Goal: Task Accomplishment & Management: Manage account settings

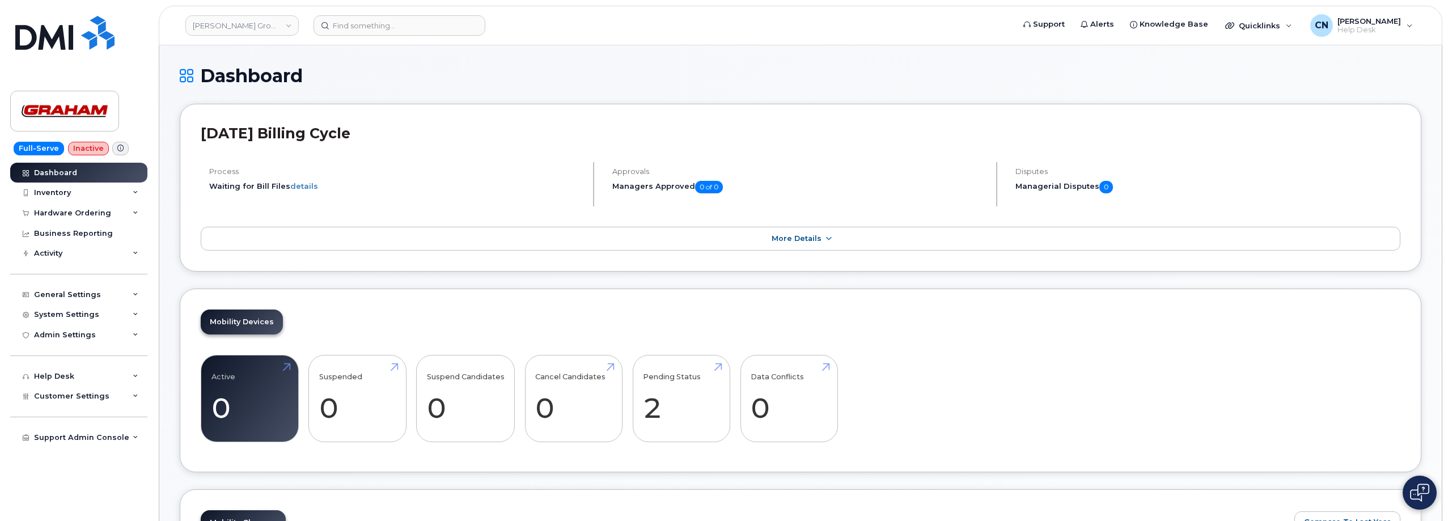
click at [374, 36] on header "Graham Group Ltd. Support Alerts Knowledge Base Quicklinks Suspend / Cancel Dev…" at bounding box center [800, 26] width 1283 height 40
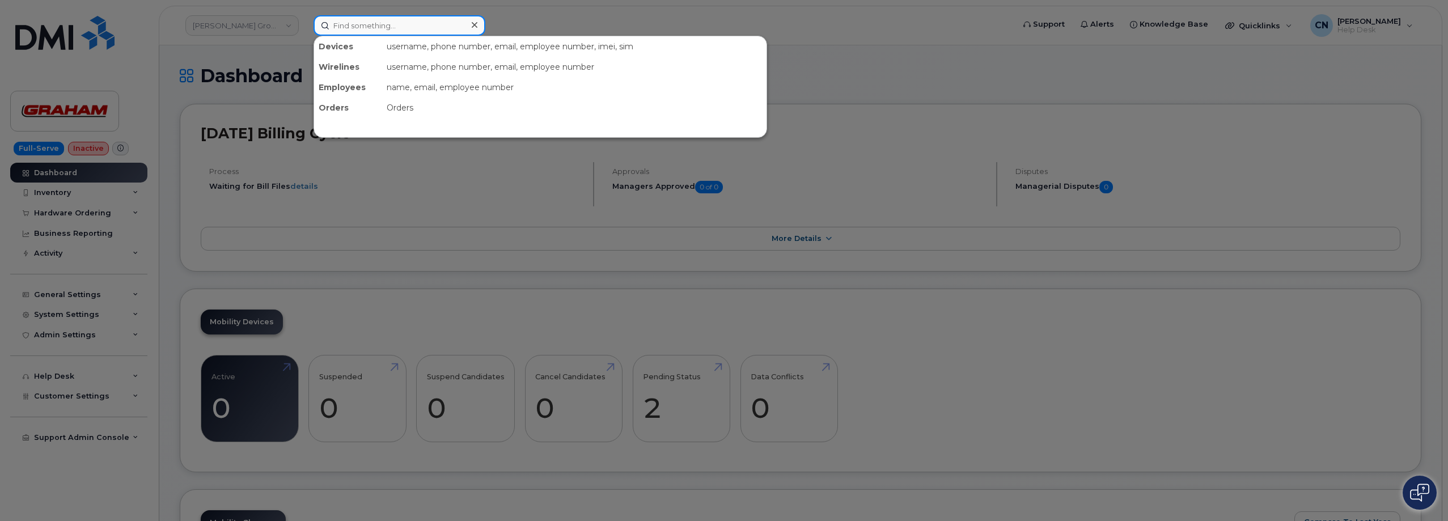
click at [367, 27] on input at bounding box center [399, 25] width 172 height 20
paste input "564-241-4390"
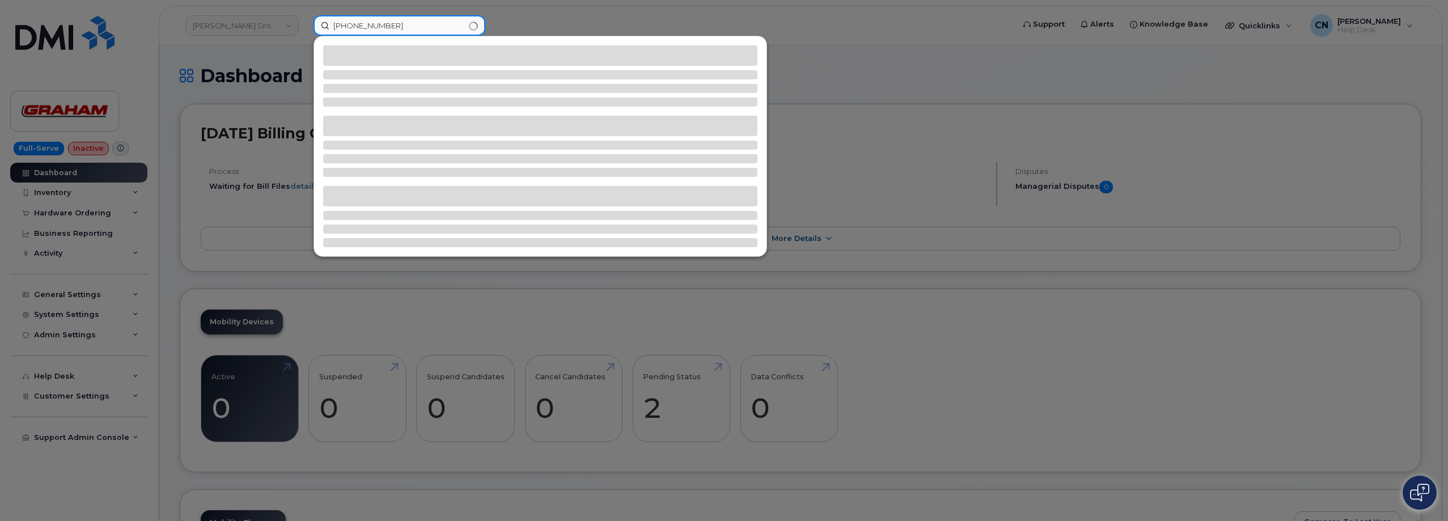
type input "564-241-4390"
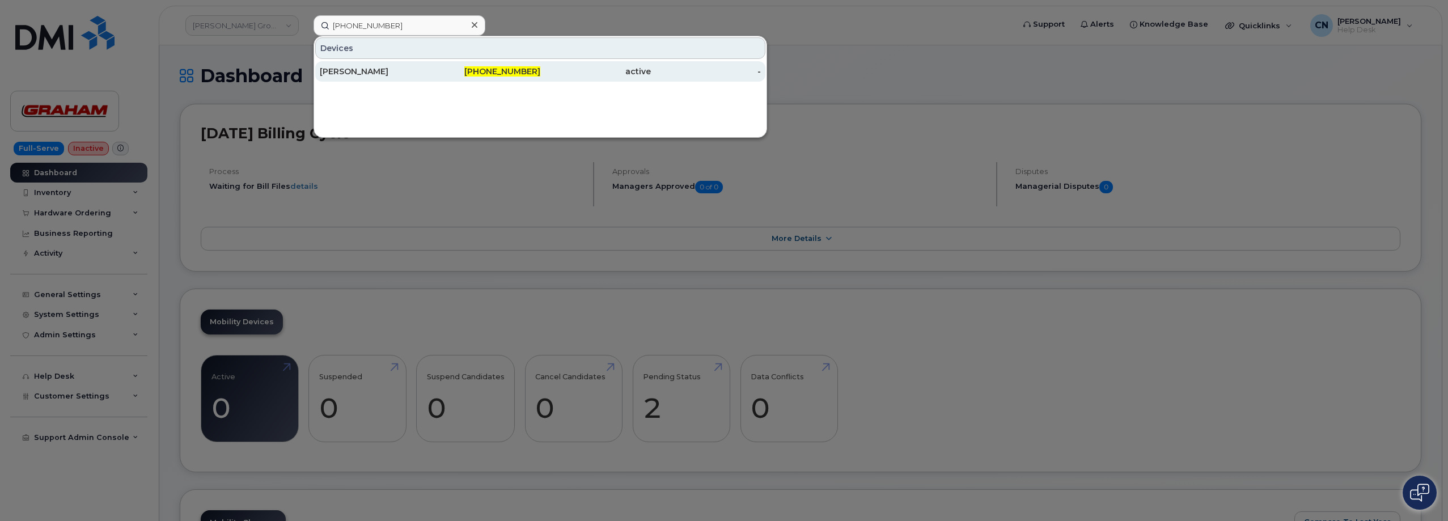
click at [317, 74] on link "Michael Gaul 564-241-4390 active -" at bounding box center [540, 71] width 450 height 20
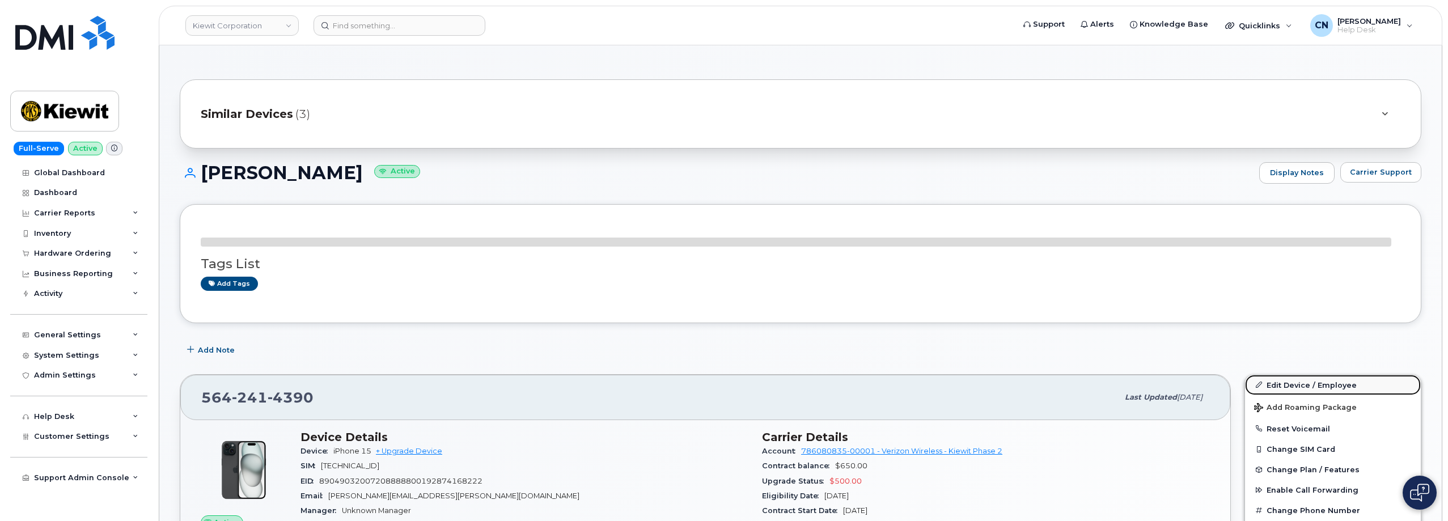
click at [1317, 379] on link "Edit Device / Employee" at bounding box center [1333, 385] width 176 height 20
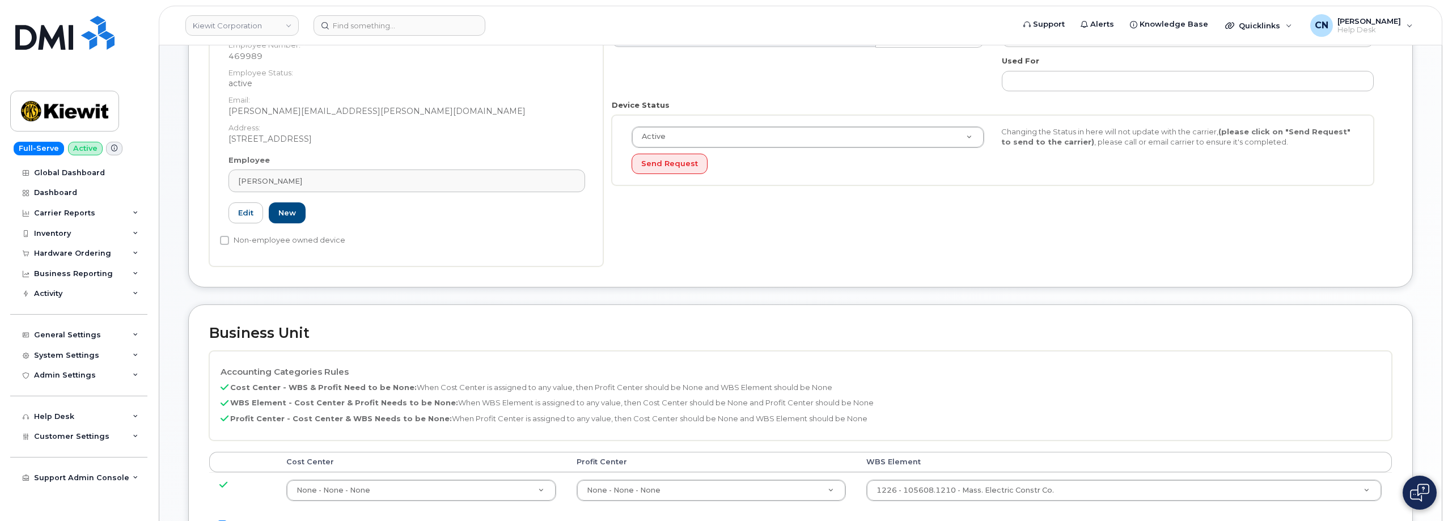
scroll to position [340, 0]
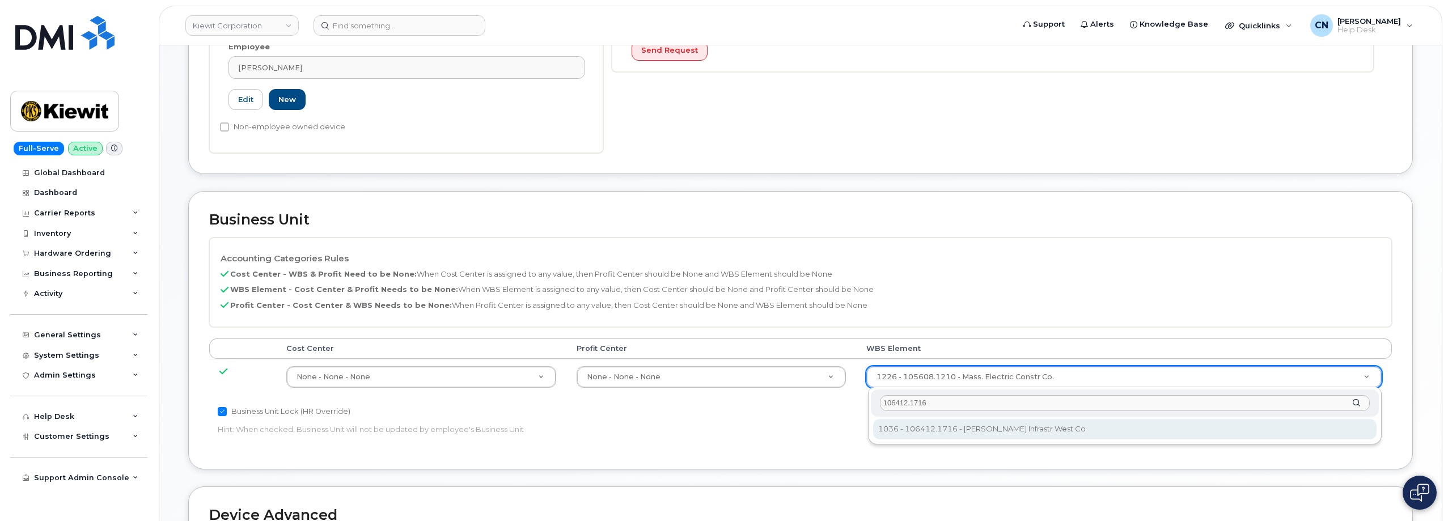
type input "106412.1716"
type input "35233977"
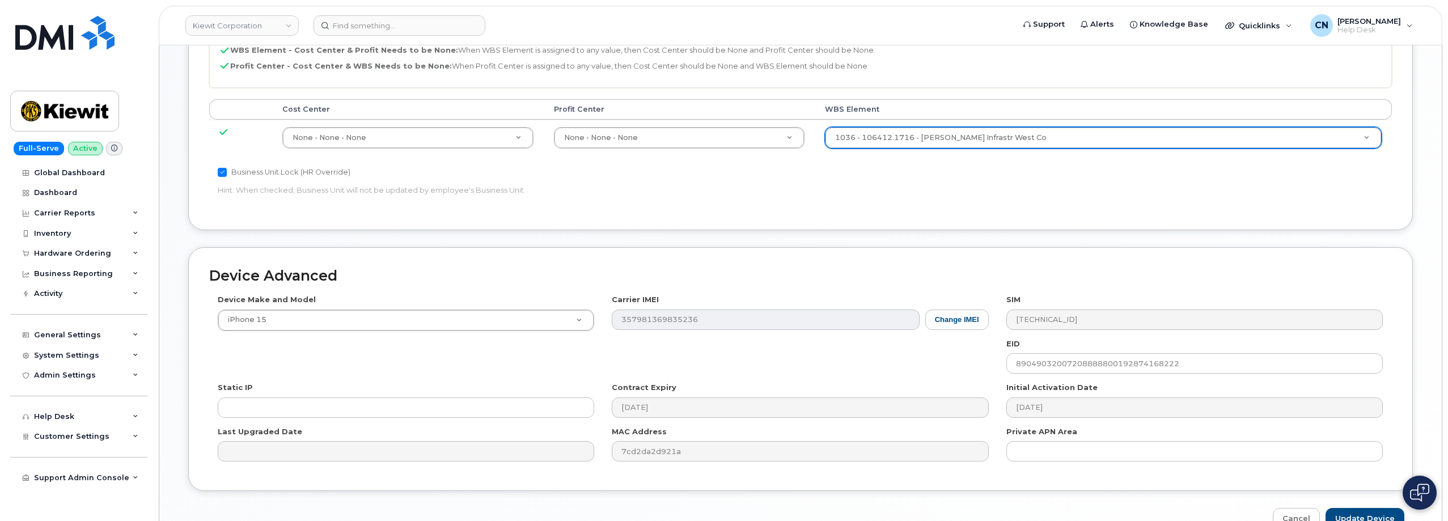
scroll to position [644, 0]
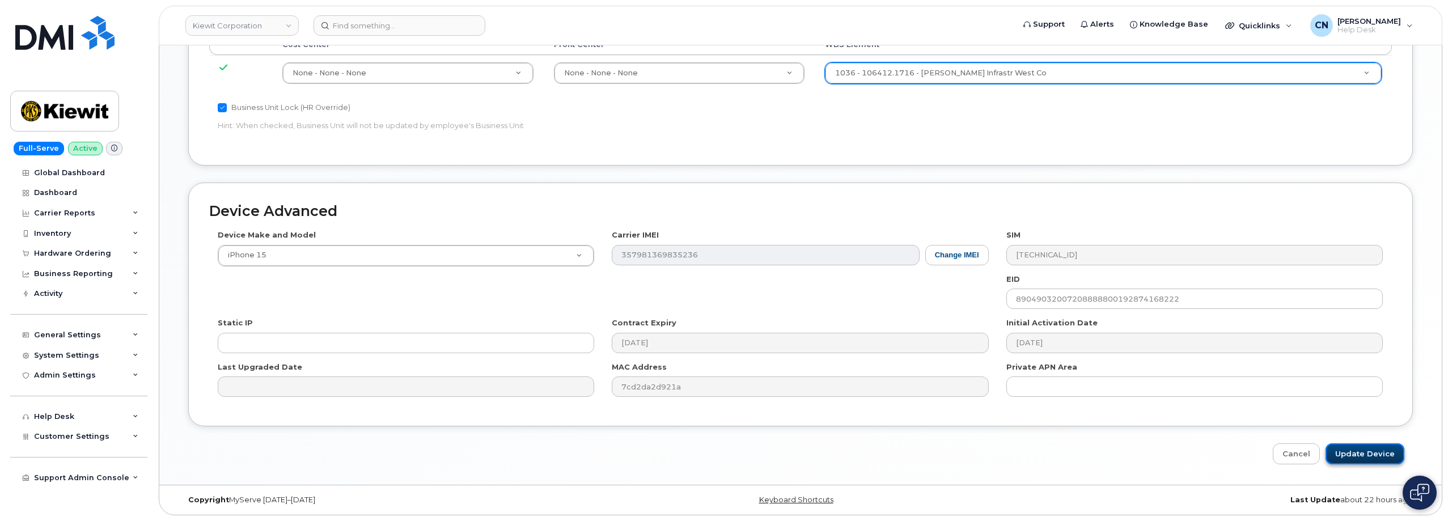
drag, startPoint x: 1349, startPoint y: 455, endPoint x: 504, endPoint y: 132, distance: 904.2
click at [1349, 455] on input "Update Device" at bounding box center [1364, 453] width 79 height 21
type input "Saving..."
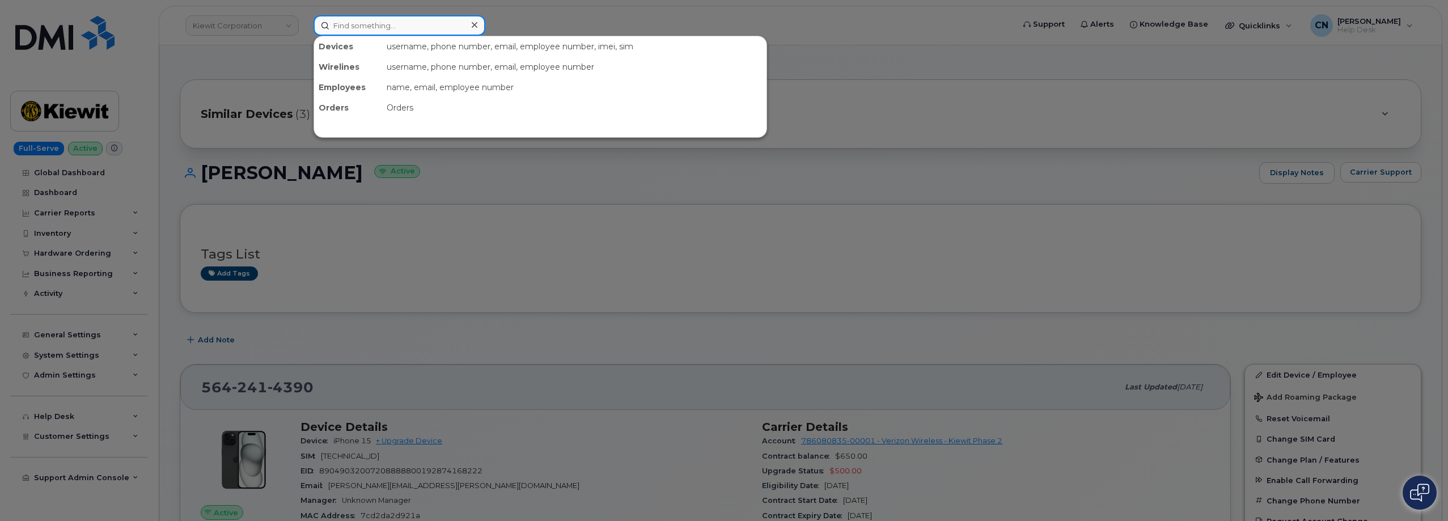
click at [350, 28] on input at bounding box center [399, 25] width 172 height 20
paste input "864 748 5588"
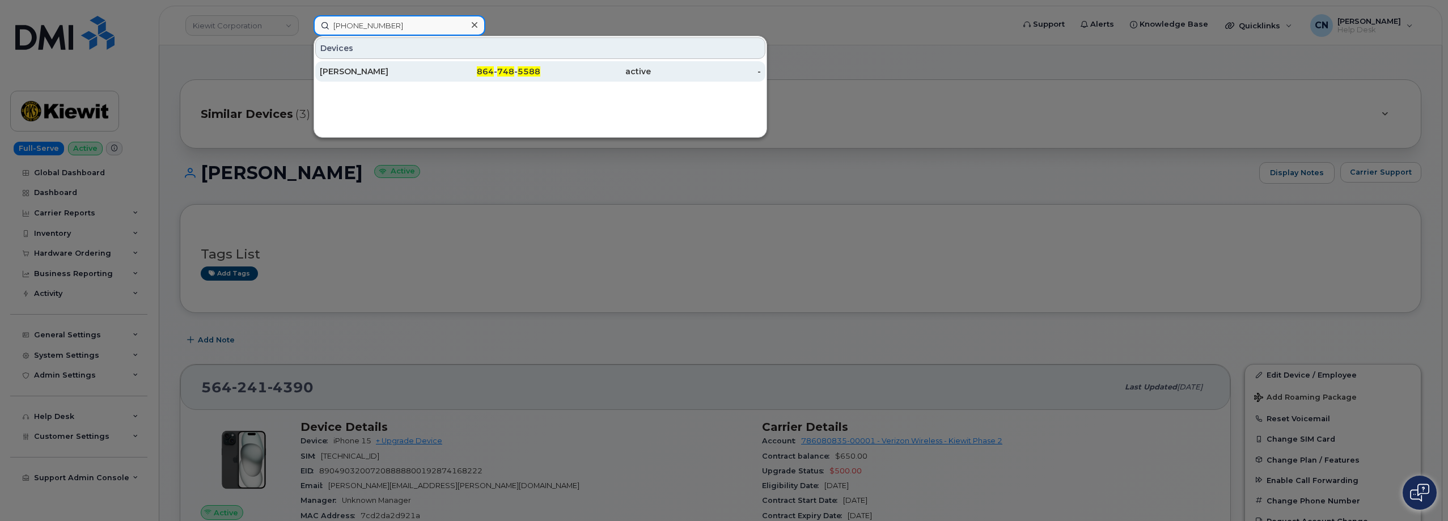
type input "864 748 5588"
click at [379, 76] on div "Tobias Zankl" at bounding box center [375, 71] width 111 height 11
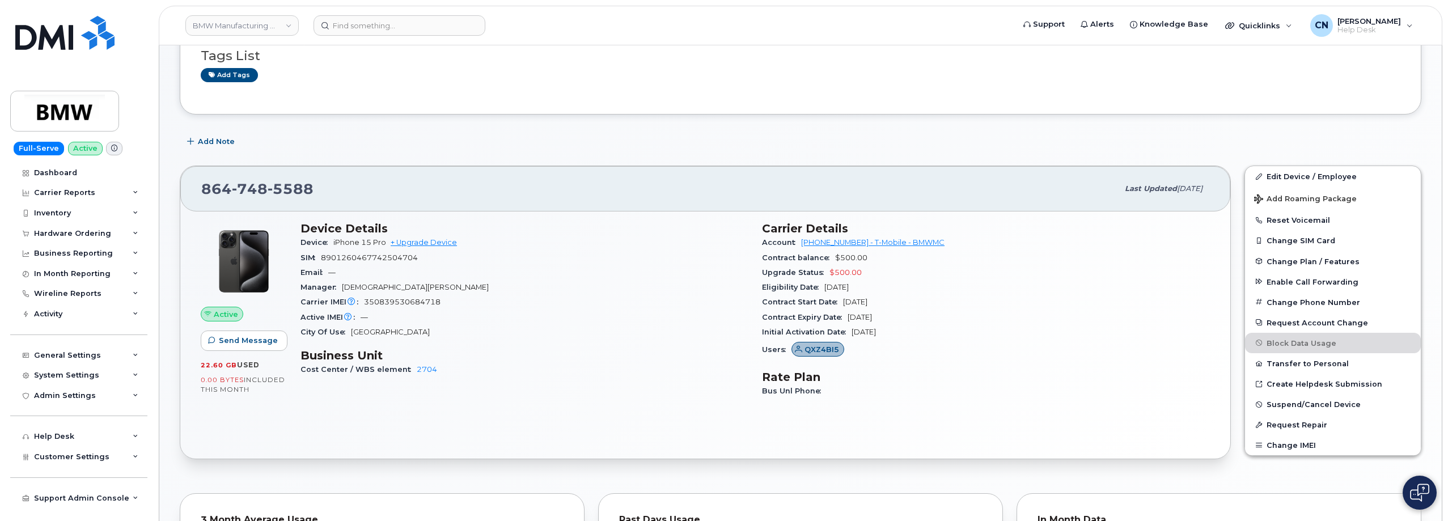
scroll to position [113, 0]
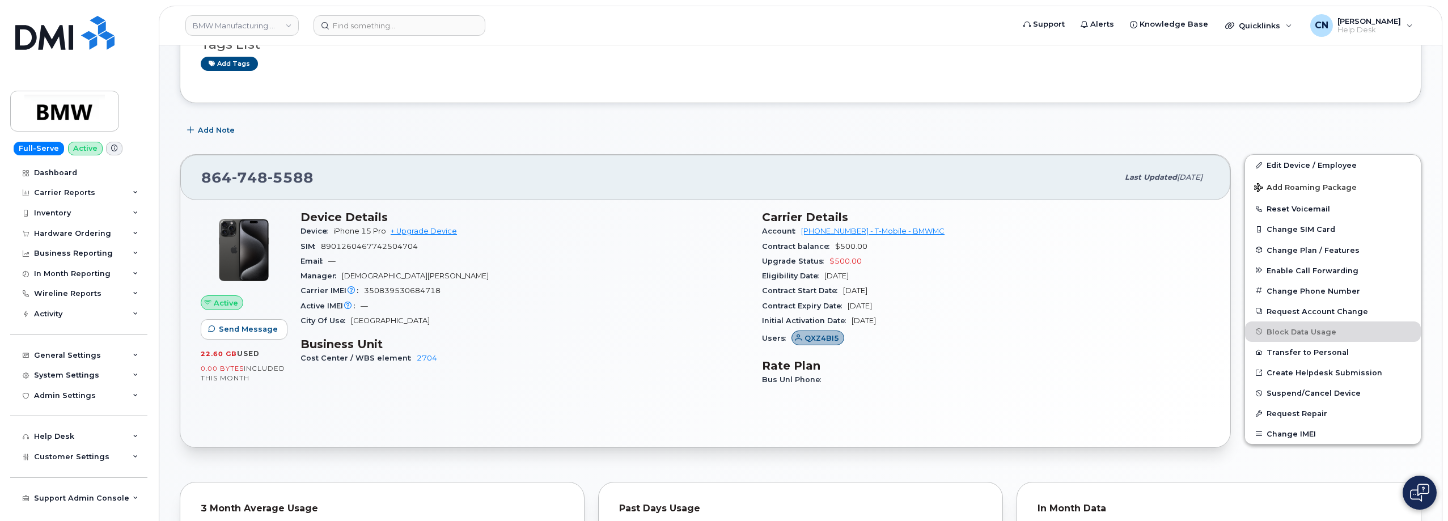
drag, startPoint x: 908, startPoint y: 303, endPoint x: 761, endPoint y: 292, distance: 147.8
click at [761, 292] on div "Carrier Details Account 972523090 - T-Mobile - BMWMC Contract balance $500.00 U…" at bounding box center [985, 303] width 461 height 200
copy section "Contract Start Date Sep 12, 2024 Contract Expiry Date Sep 12, 2026"
drag, startPoint x: 871, startPoint y: 249, endPoint x: 760, endPoint y: 248, distance: 110.5
click at [760, 248] on div "Carrier Details Account 972523090 - T-Mobile - BMWMC Contract balance $500.00 U…" at bounding box center [985, 303] width 461 height 200
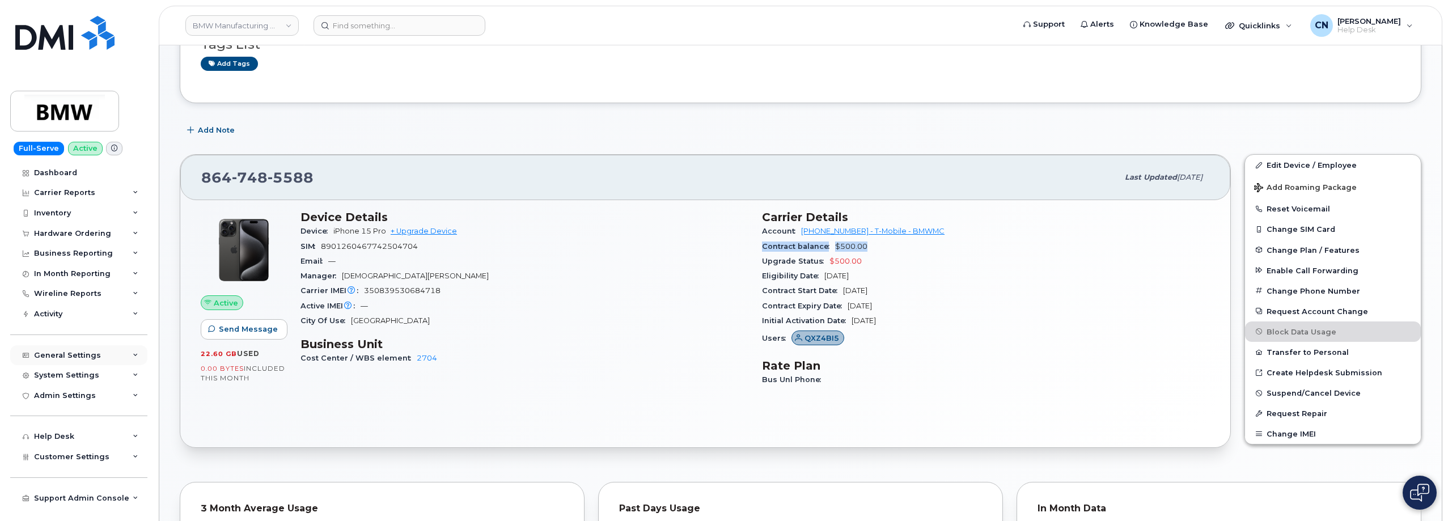
copy div "Contract balance $500.00"
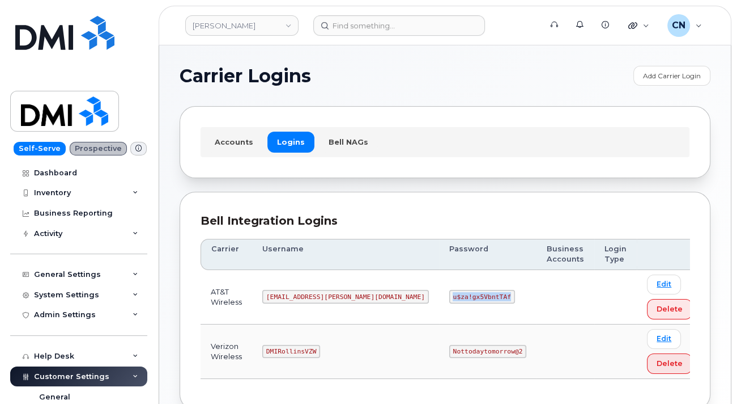
drag, startPoint x: 384, startPoint y: 296, endPoint x: 451, endPoint y: 300, distance: 66.4
click at [451, 300] on td "u$za!gx5VbntTAf" at bounding box center [487, 297] width 97 height 54
copy code "u$za!gx5VbntTAf"
click at [449, 290] on code "u$za!gx5VbntTAf" at bounding box center [482, 297] width 66 height 14
drag, startPoint x: 383, startPoint y: 296, endPoint x: 457, endPoint y: 292, distance: 73.8
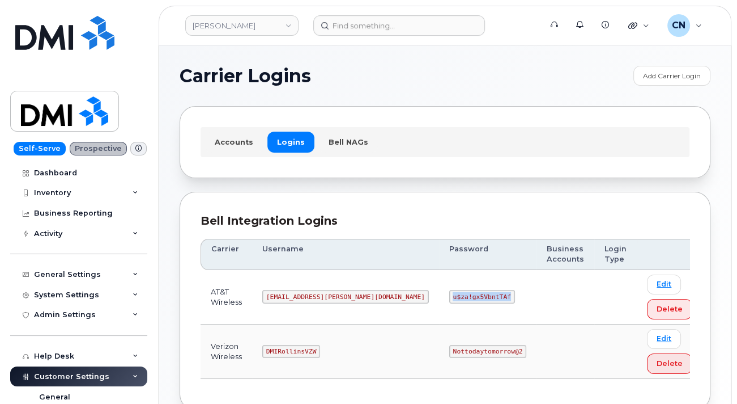
click at [457, 292] on td "u$za!gx5VbntTAf" at bounding box center [487, 297] width 97 height 54
copy code "u$za!gx5VbntTAf"
